Goal: Transaction & Acquisition: Purchase product/service

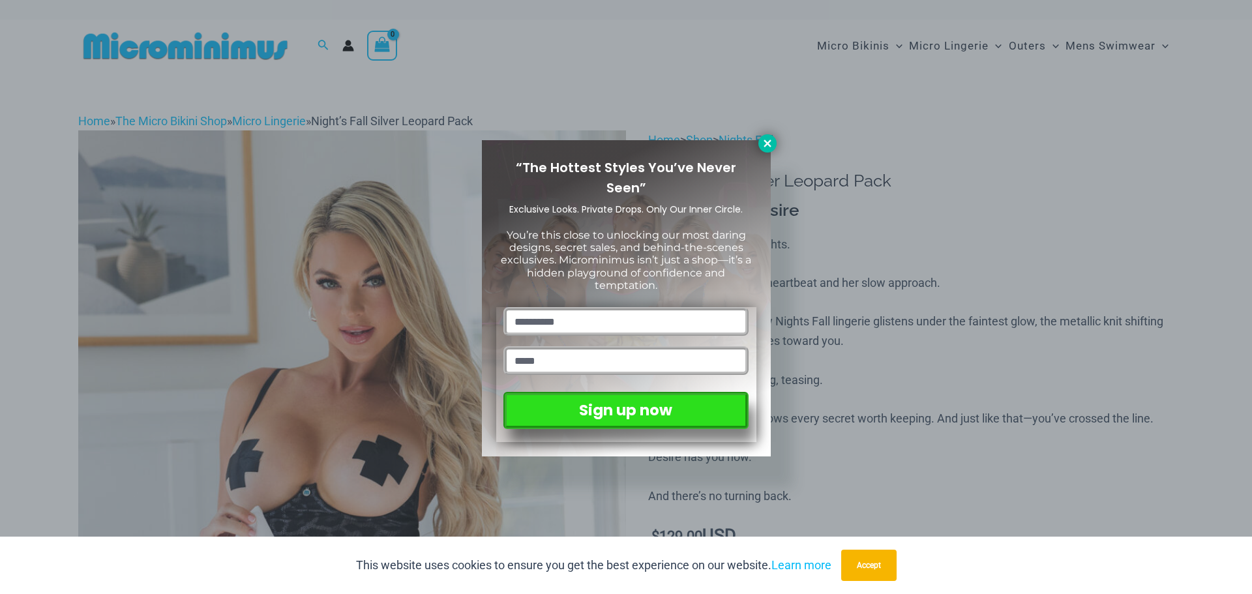
click at [761, 142] on icon at bounding box center [767, 144] width 12 height 12
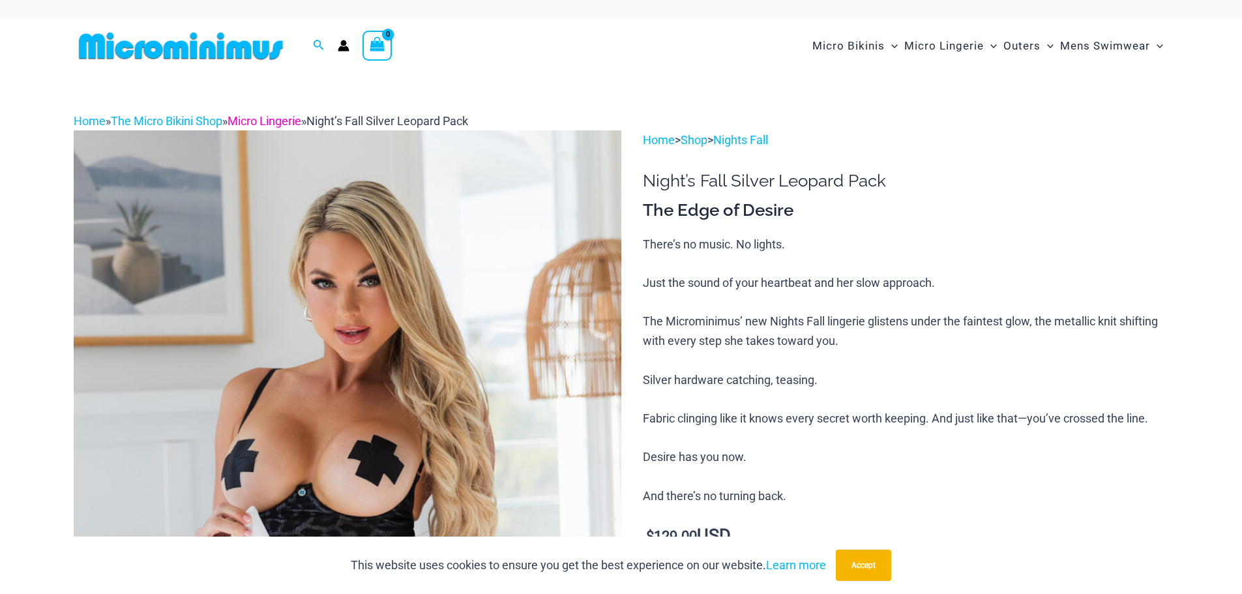
click at [301, 120] on link "Micro Lingerie" at bounding box center [264, 121] width 74 height 14
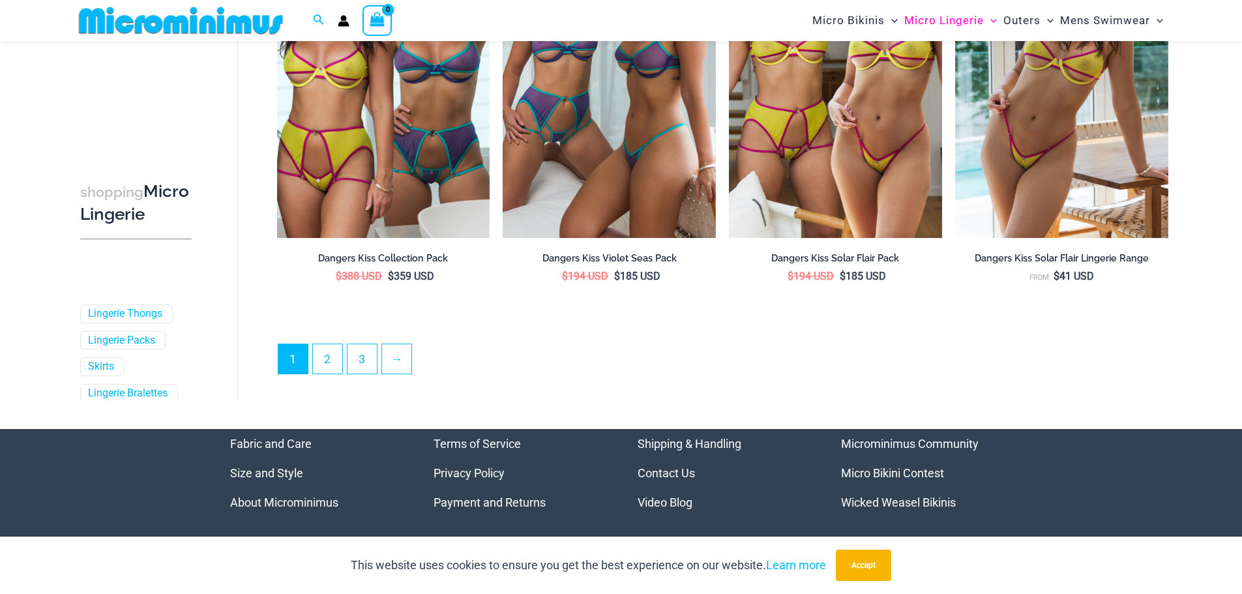
scroll to position [3552, 0]
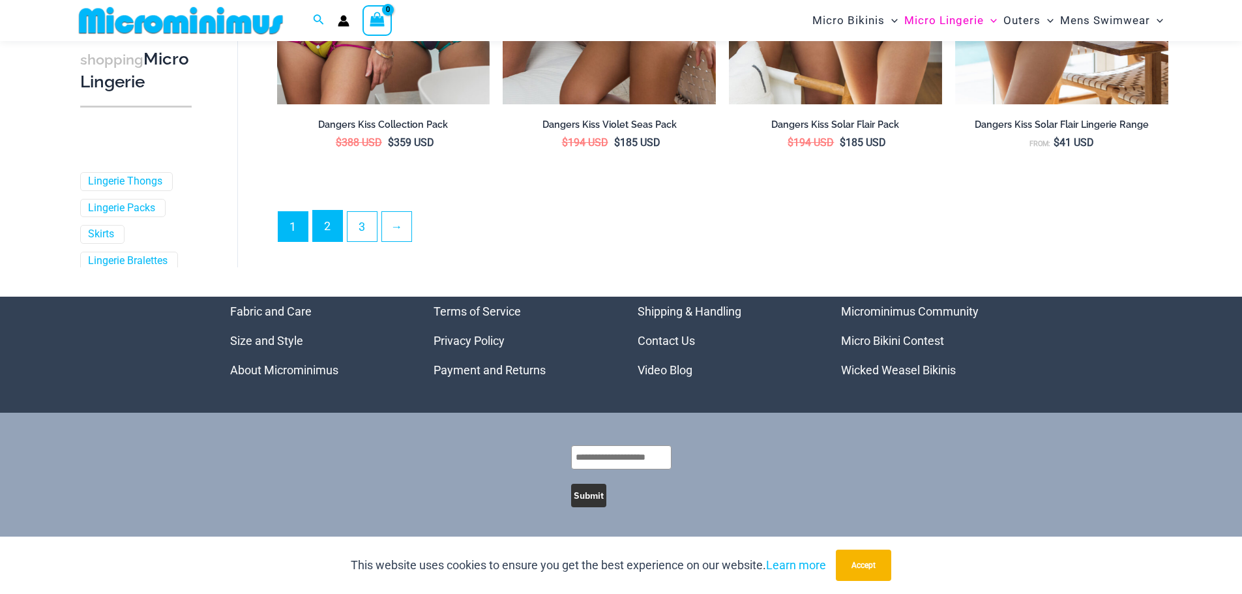
click at [330, 224] on link "2" at bounding box center [327, 226] width 29 height 31
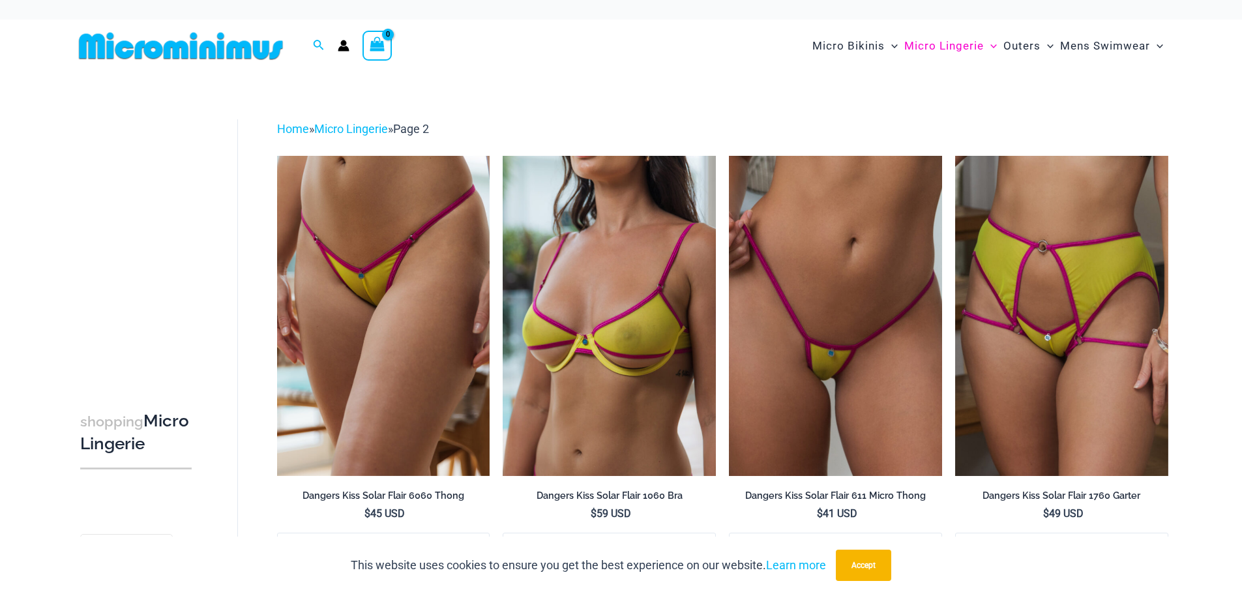
click at [206, 48] on img at bounding box center [181, 45] width 214 height 29
